Goal: Task Accomplishment & Management: Manage account settings

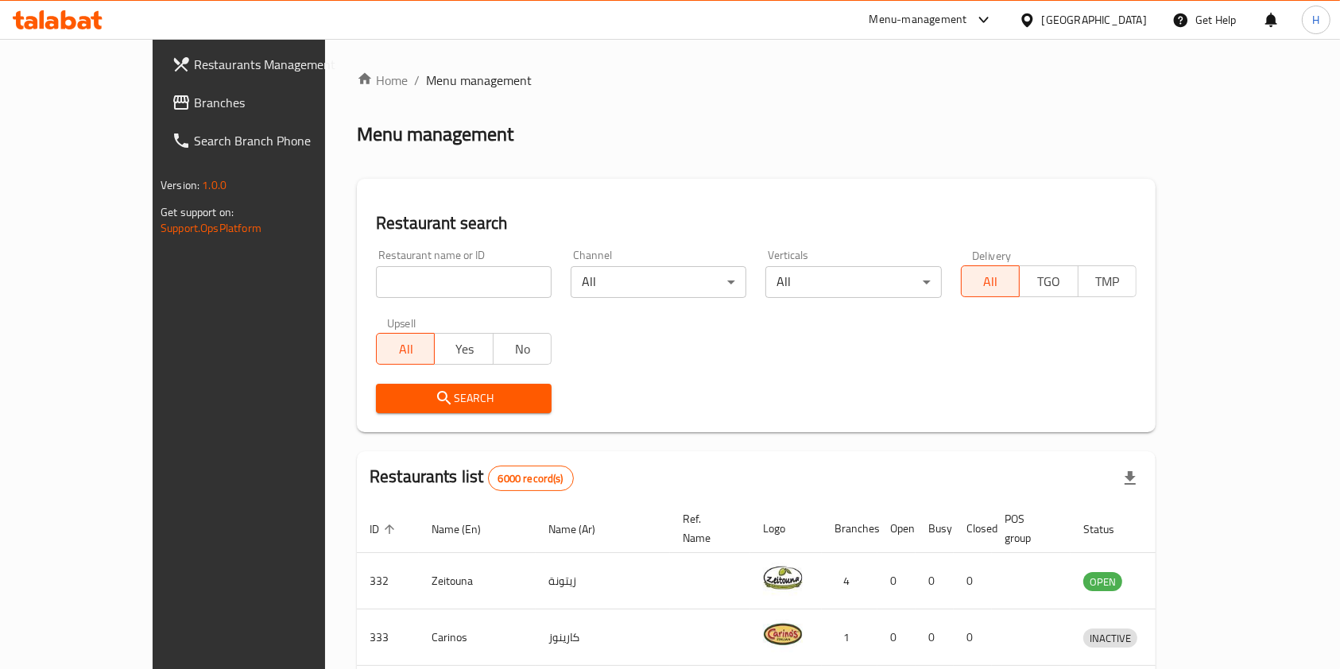
click at [397, 258] on div "Restaurant name or ID Restaurant name or ID" at bounding box center [464, 274] width 176 height 48
click at [411, 277] on input "e" at bounding box center [464, 282] width 176 height 32
type input "eat gree"
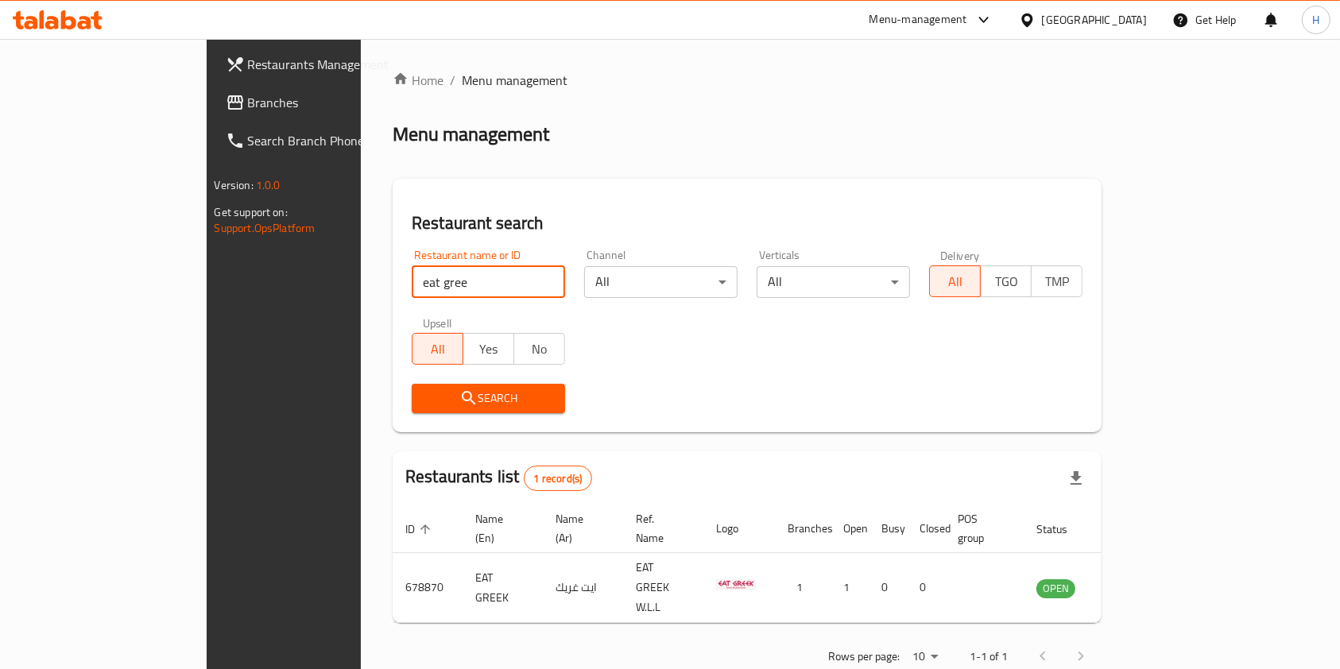
scroll to position [8, 0]
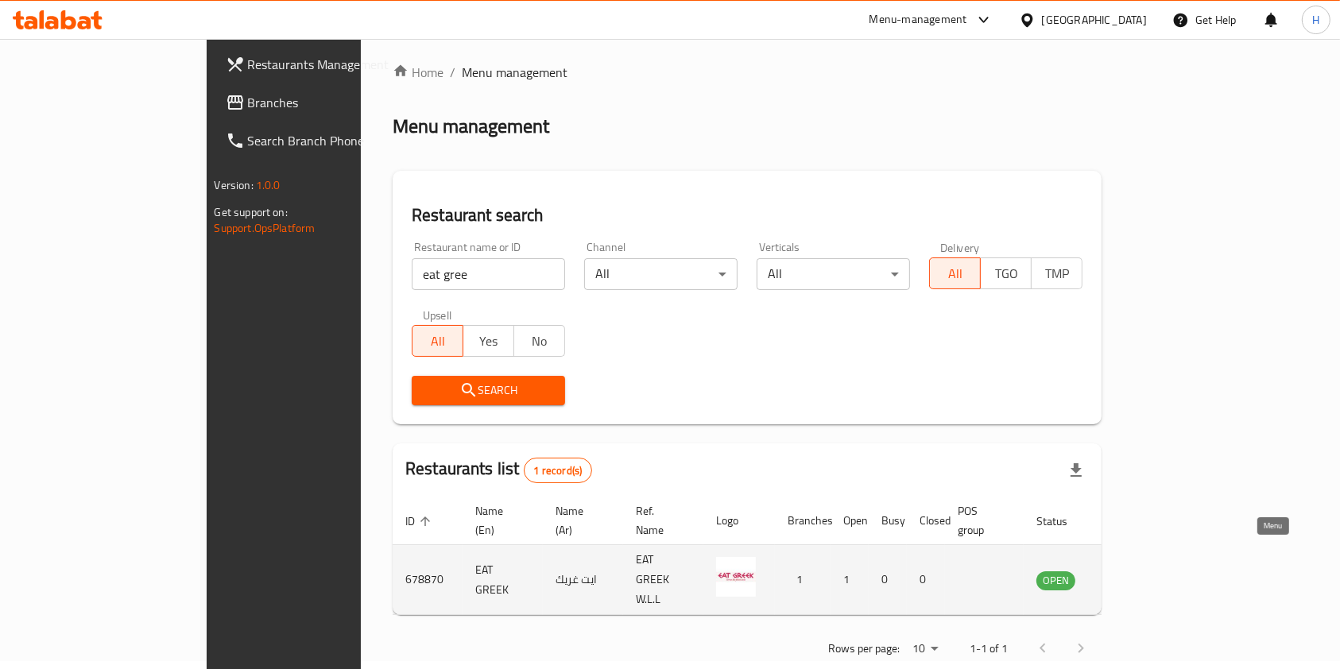
click at [1136, 578] on icon "enhanced table" at bounding box center [1133, 581] width 6 height 6
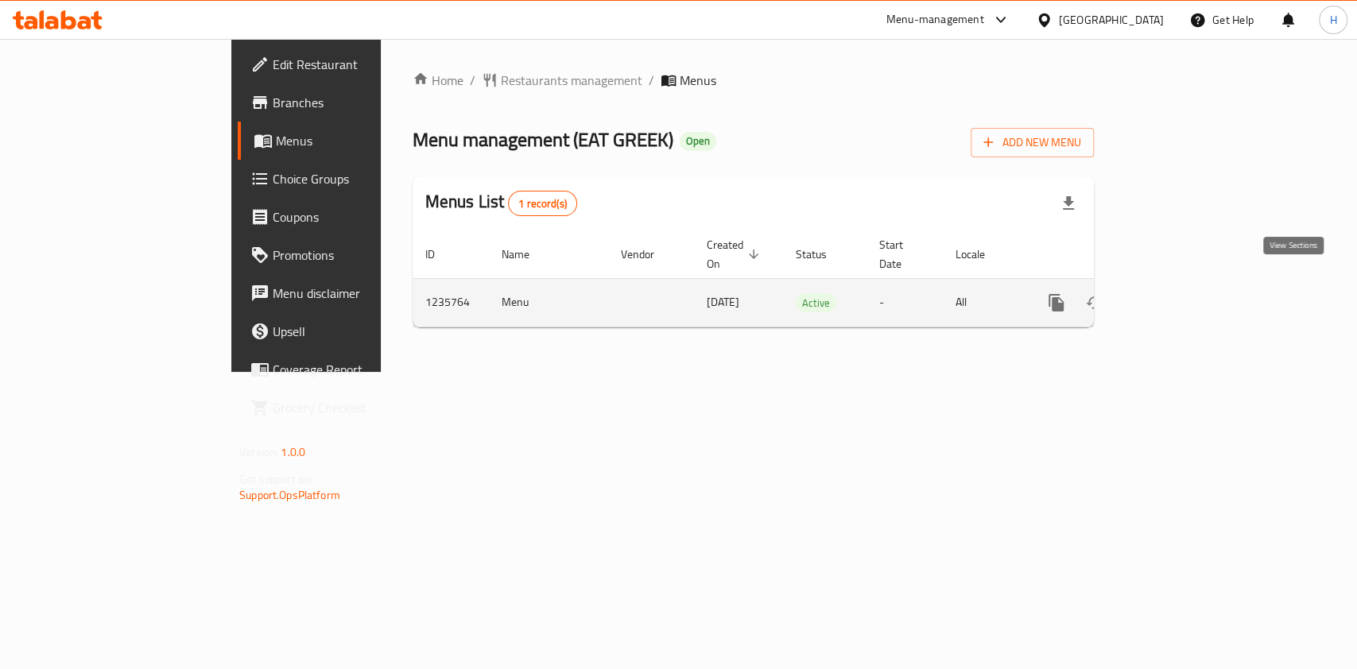
click at [1180, 293] on icon "enhanced table" at bounding box center [1170, 302] width 19 height 19
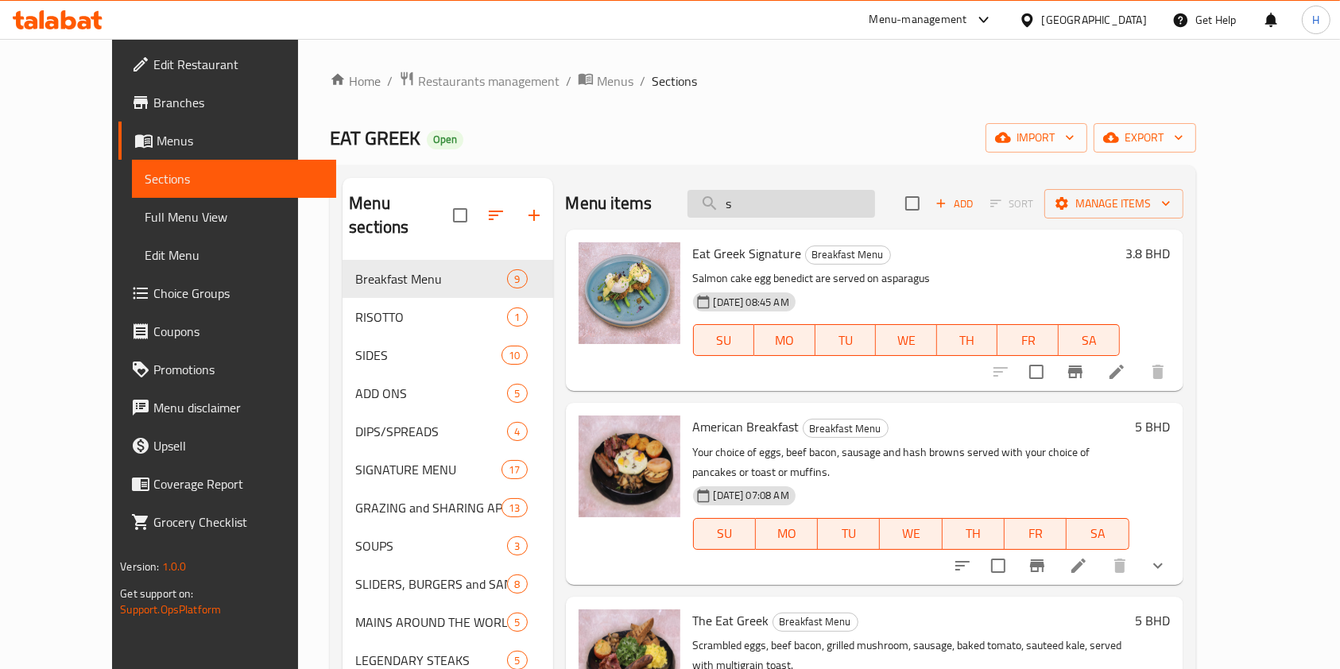
click at [818, 209] on input "s" at bounding box center [781, 204] width 188 height 28
type input "still"
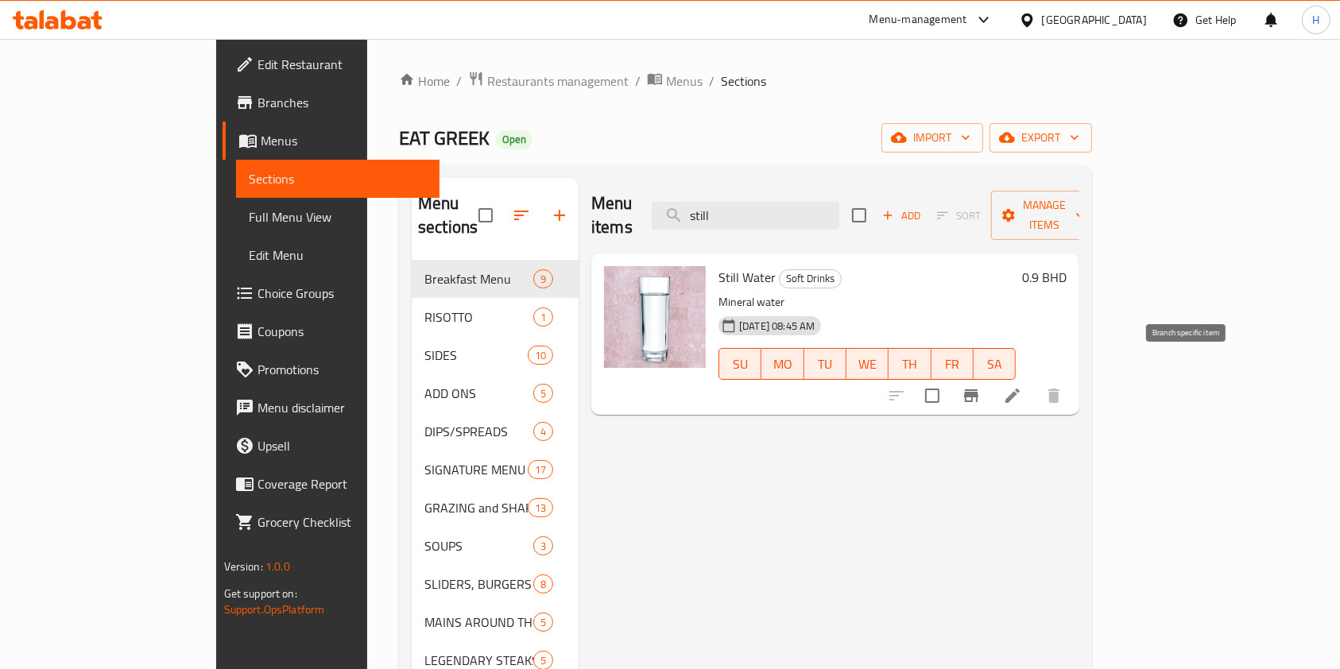
click at [990, 377] on button "Branch-specific-item" at bounding box center [971, 396] width 38 height 38
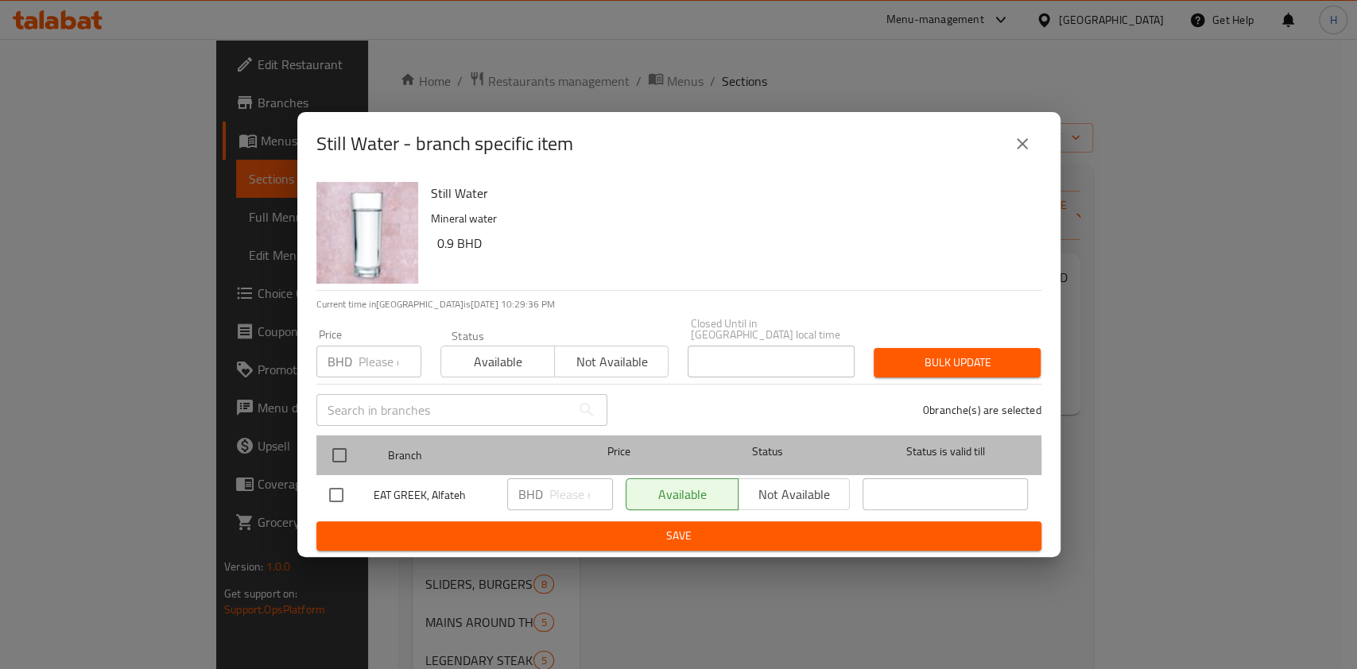
click at [358, 461] on div at bounding box center [353, 455] width 60 height 46
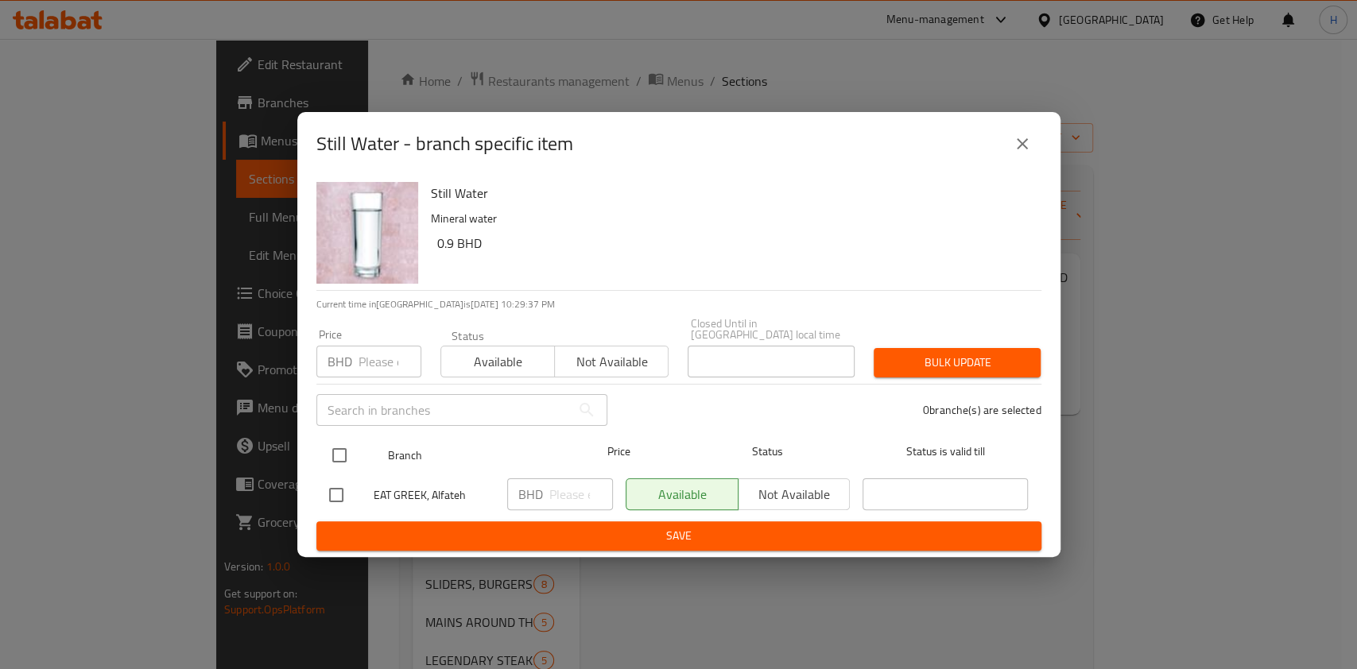
click at [337, 448] on input "checkbox" at bounding box center [339, 455] width 33 height 33
checkbox input "true"
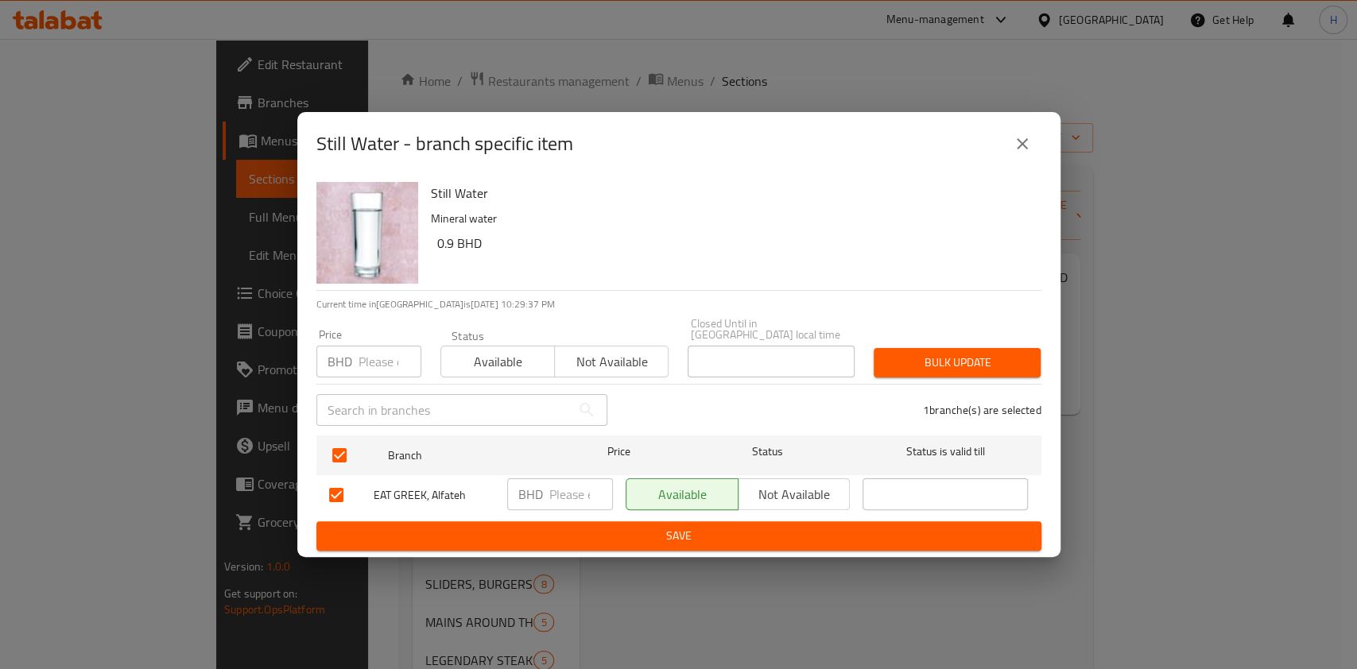
click at [573, 486] on input "number" at bounding box center [581, 494] width 64 height 32
type input "0.9"
click at [617, 530] on span "Save" at bounding box center [678, 536] width 699 height 20
